Goal: Task Accomplishment & Management: Manage account settings

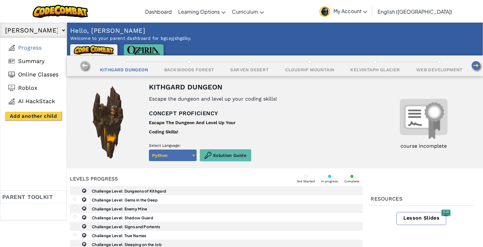
click at [55, 30] on select "[PERSON_NAME] Leila1888 No other children added" at bounding box center [33, 30] width 66 height 15
click at [0, 23] on select "[PERSON_NAME] Leila1888 No other children added" at bounding box center [33, 30] width 66 height 15
click at [367, 13] on span "My Account" at bounding box center [350, 11] width 34 height 7
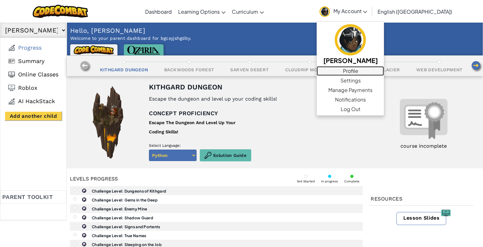
click at [384, 72] on link "Profile" at bounding box center [350, 71] width 67 height 10
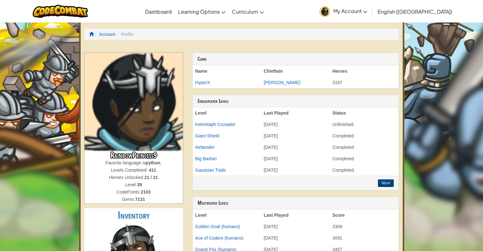
click at [367, 9] on span "My Account" at bounding box center [350, 11] width 34 height 7
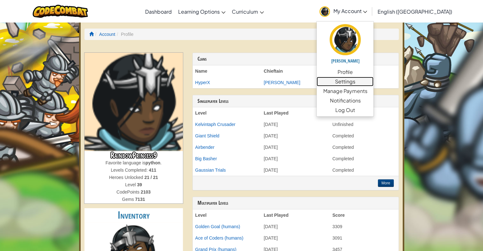
click at [374, 82] on link "Settings" at bounding box center [345, 82] width 57 height 10
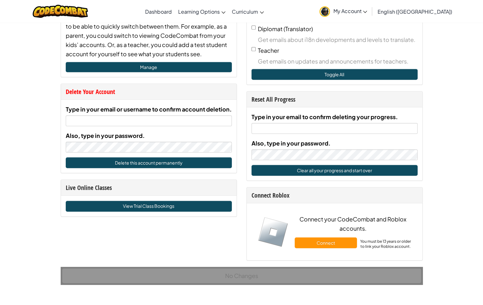
scroll to position [281, 0]
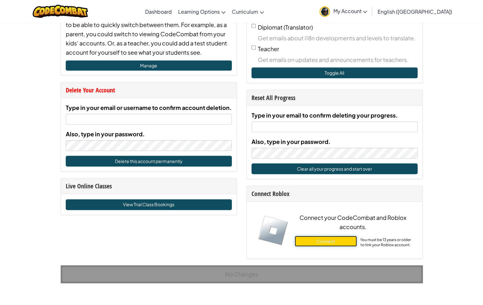
click at [333, 240] on button "Connect" at bounding box center [326, 241] width 62 height 11
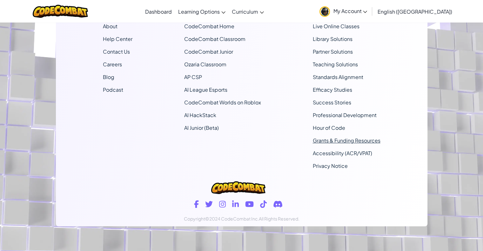
scroll to position [0, 0]
